Goal: Register for event/course

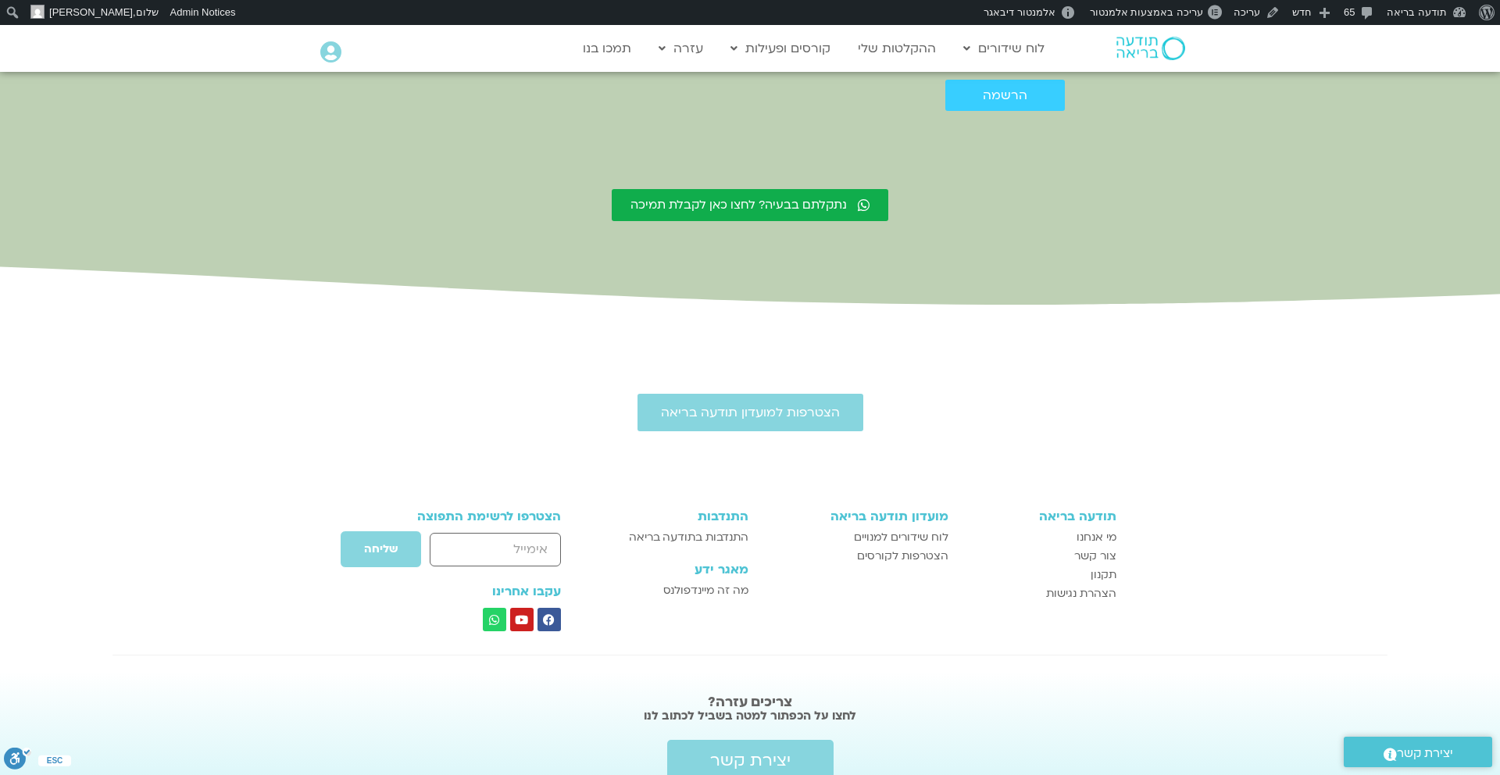
scroll to position [2594, 0]
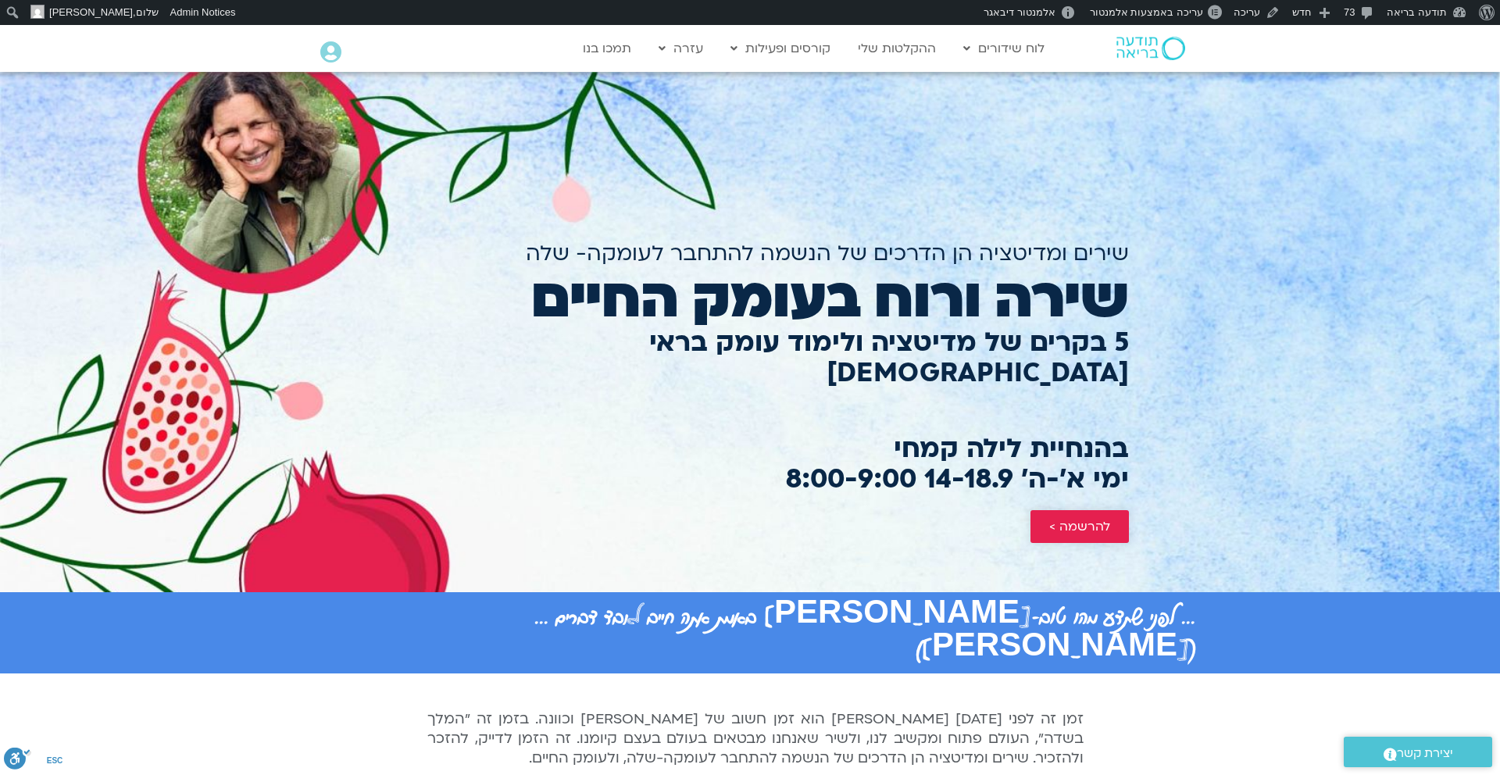
click at [1081, 520] on span "להרשמה >" at bounding box center [1079, 527] width 61 height 14
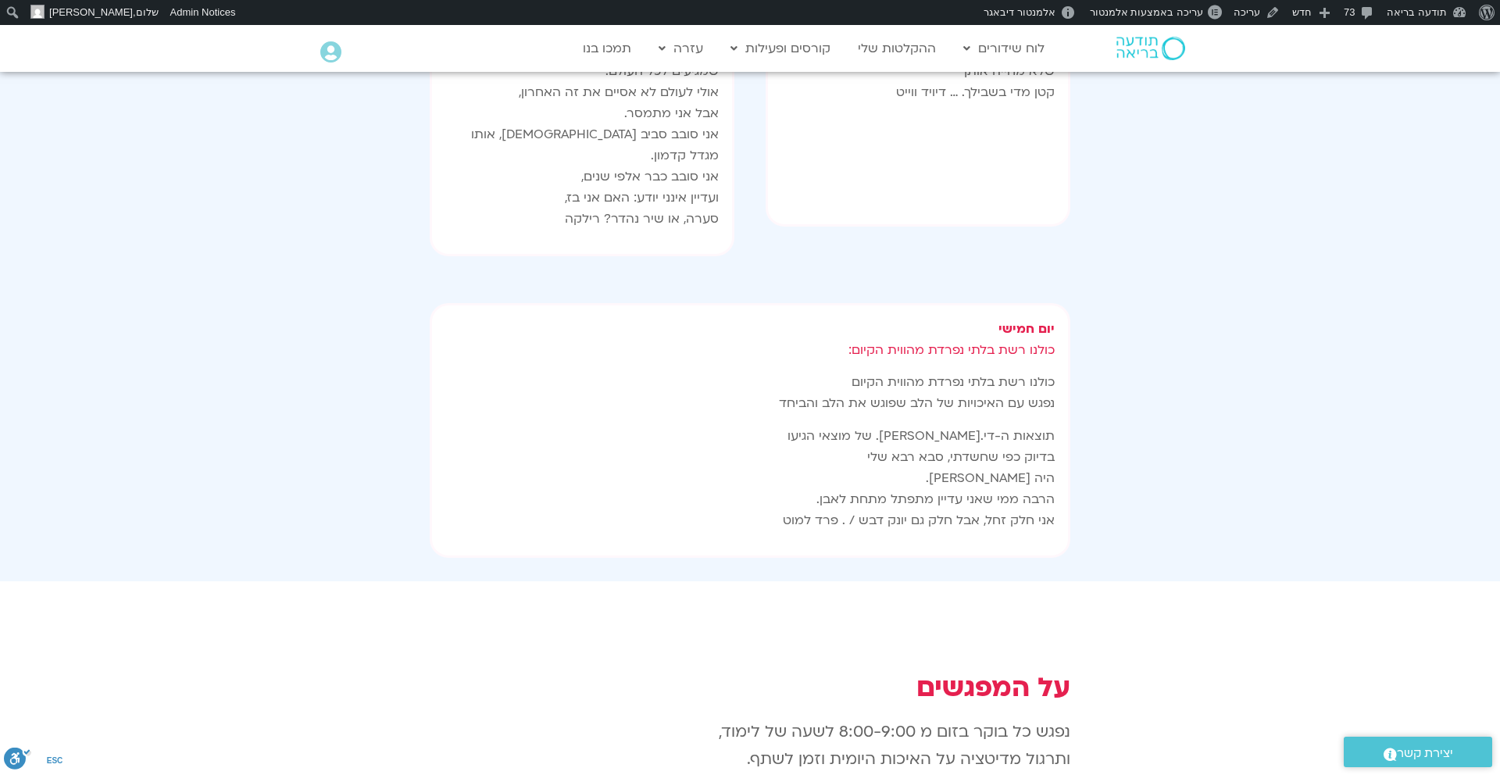
scroll to position [2112, 0]
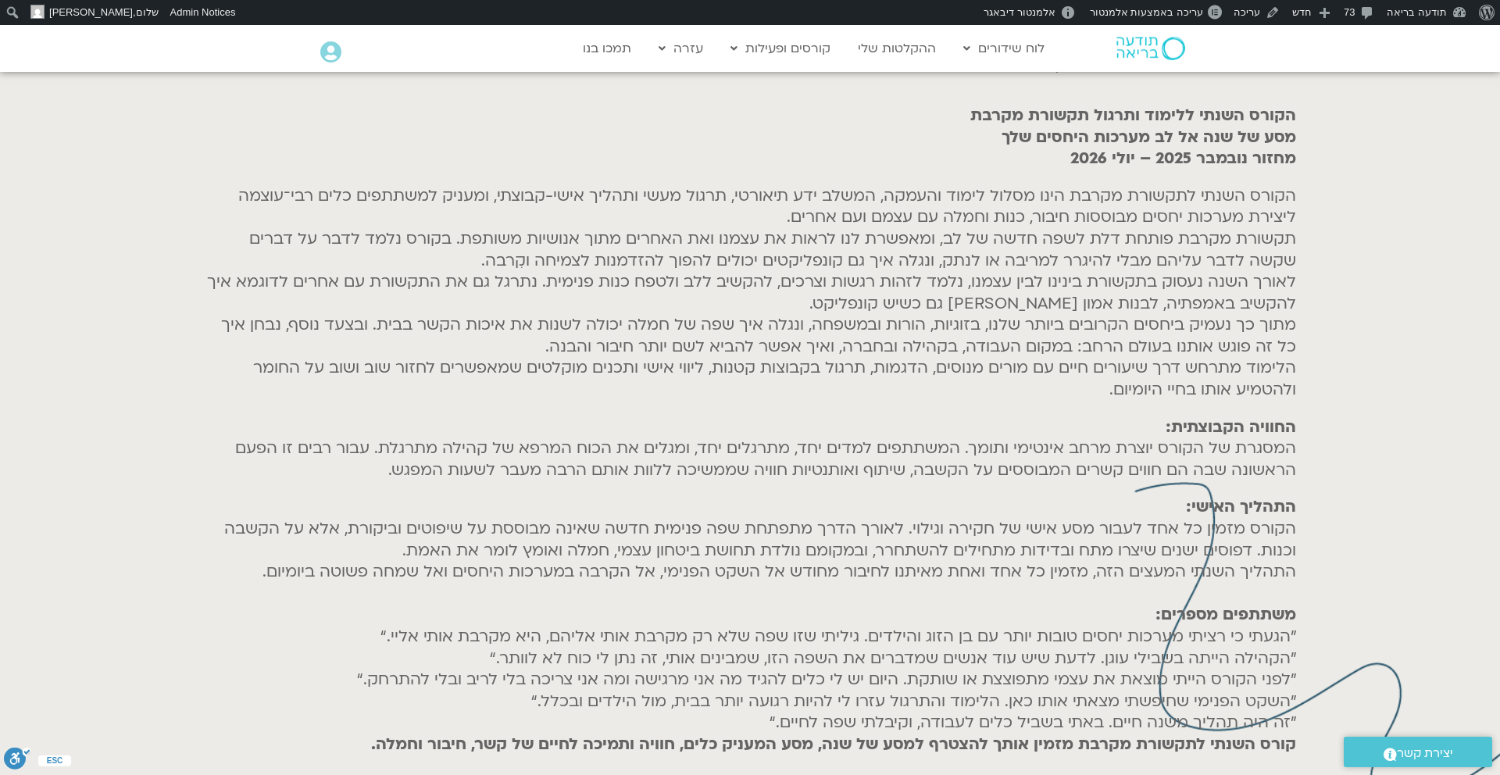
scroll to position [772, 0]
